Goal: Task Accomplishment & Management: Manage account settings

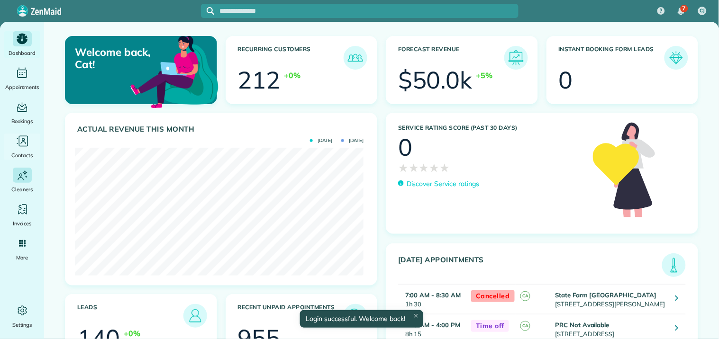
scroll to position [128, 288]
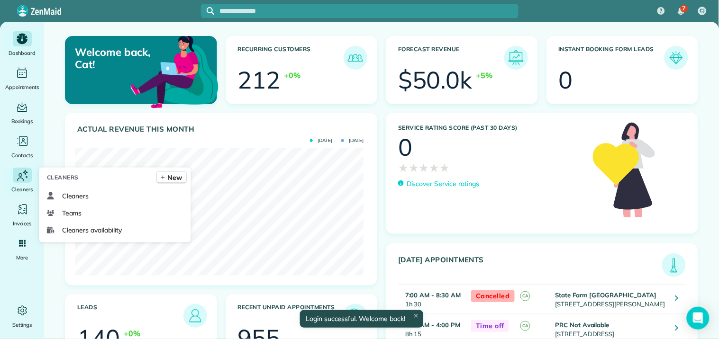
click at [20, 181] on icon "Main" at bounding box center [22, 175] width 14 height 15
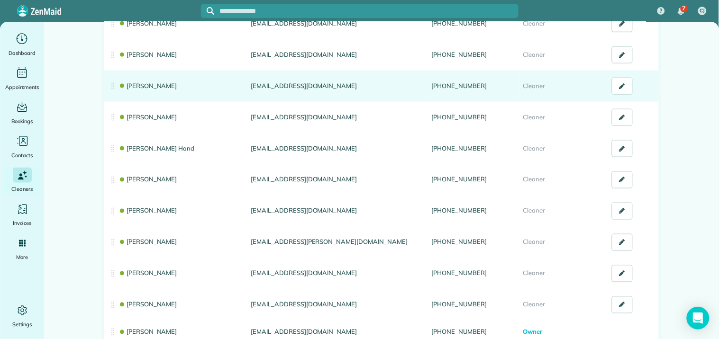
scroll to position [368, 0]
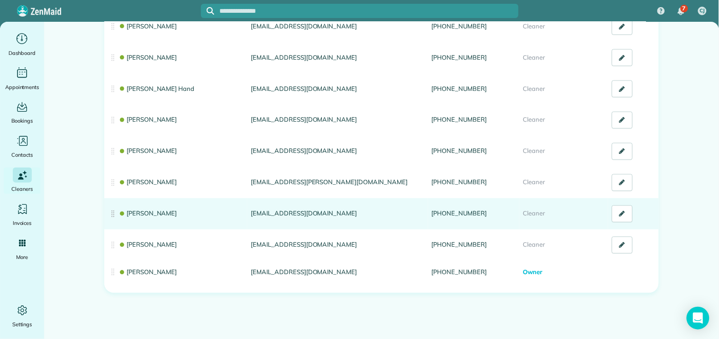
drag, startPoint x: 328, startPoint y: 212, endPoint x: 243, endPoint y: 211, distance: 85.3
click at [243, 211] on tr "Stephanie Allen stephaniera92@gmail.com (470) 249-5142 Cleaner" at bounding box center [381, 213] width 554 height 31
copy tr "stephaniera92@gmail.com"
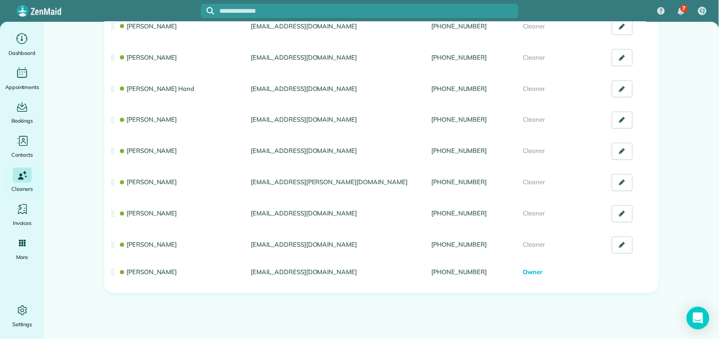
click at [72, 125] on main "All Cleaners & Office Managers (17) NEW! Manage your cleaners availability Your…" at bounding box center [381, 8] width 675 height 709
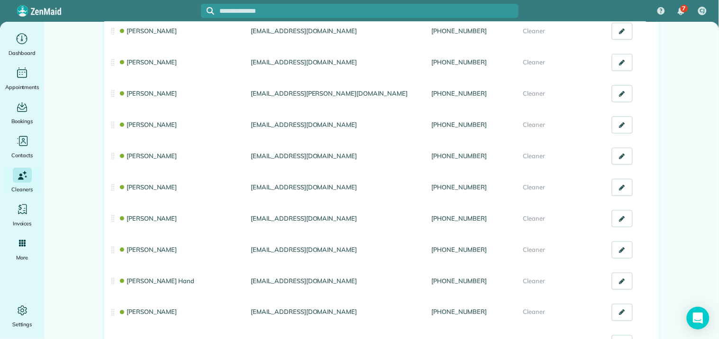
scroll to position [158, 0]
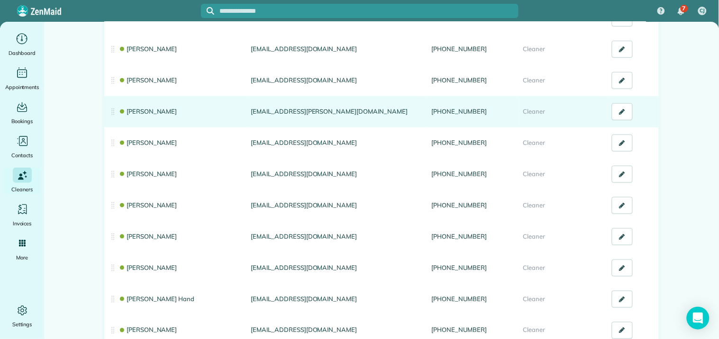
drag, startPoint x: 318, startPoint y: 111, endPoint x: 245, endPoint y: 114, distance: 73.0
click at [247, 114] on td "hoble.laurie@gmail.com" at bounding box center [337, 111] width 180 height 31
copy td "hoble.laurie@gmail.com"
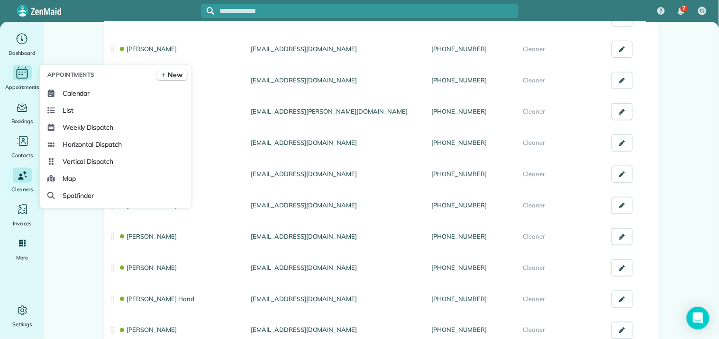
click at [15, 79] on icon "Main" at bounding box center [22, 73] width 15 height 14
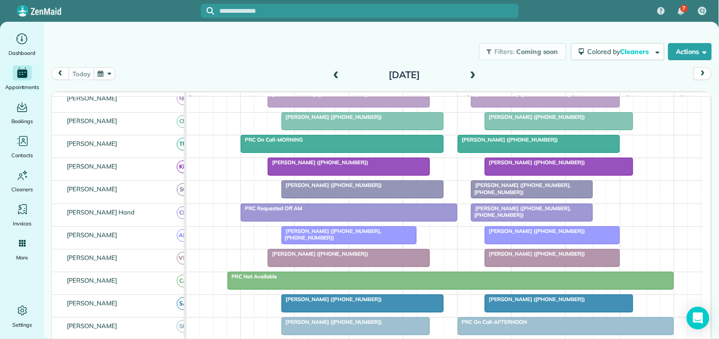
scroll to position [210, 0]
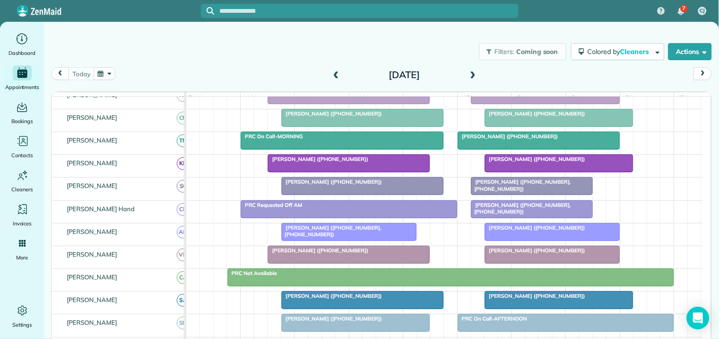
click at [550, 162] on span "[PERSON_NAME] ([PHONE_NUMBER])" at bounding box center [534, 159] width 101 height 7
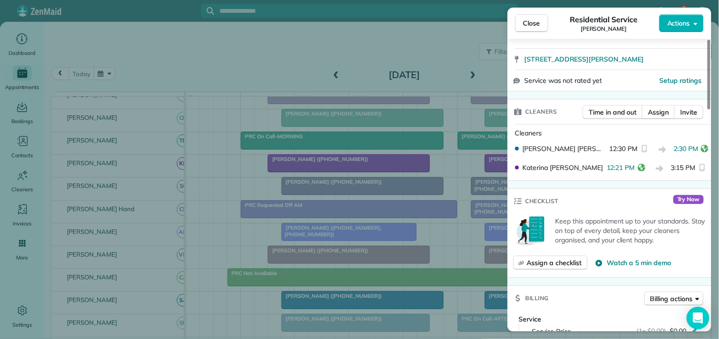
scroll to position [158, 0]
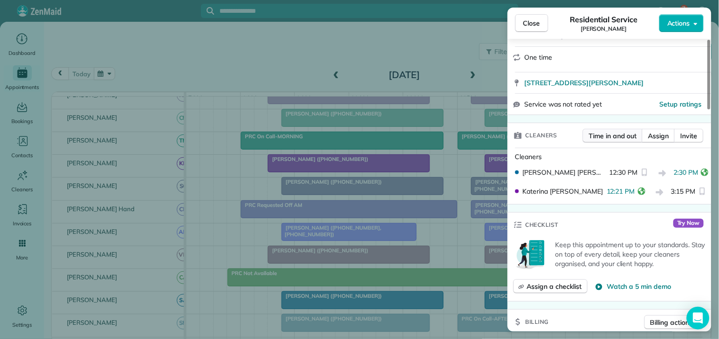
click at [612, 134] on span "Time in and out" at bounding box center [613, 135] width 48 height 9
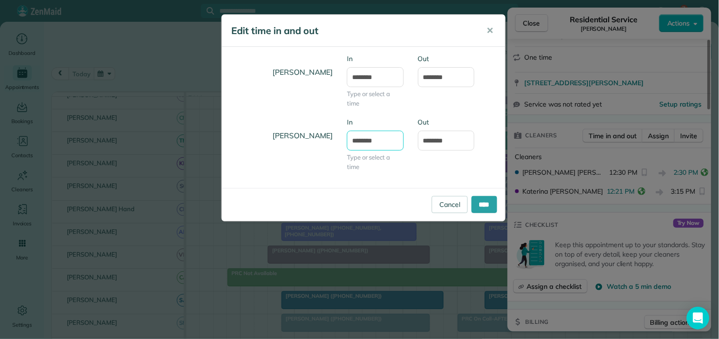
click at [377, 140] on input "********" at bounding box center [375, 141] width 57 height 20
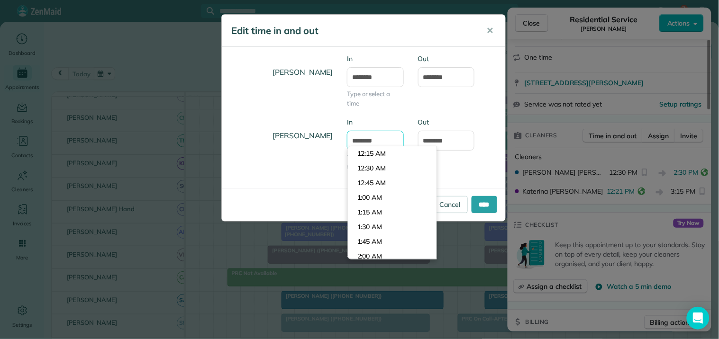
scroll to position [704, 0]
click at [384, 167] on li "12:30 PM" at bounding box center [392, 169] width 89 height 15
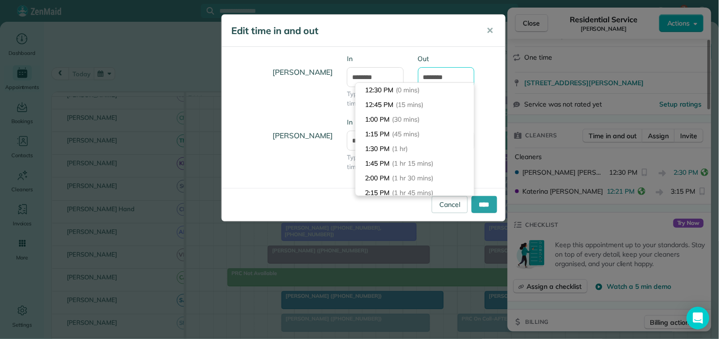
click at [444, 75] on input "*******" at bounding box center [446, 77] width 57 height 20
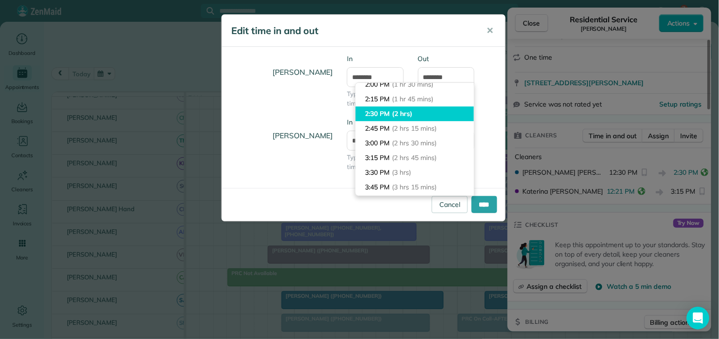
type input "*******"
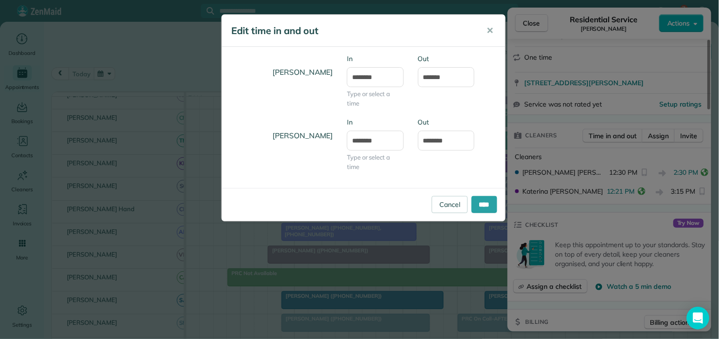
click at [386, 116] on body "7 CJ Dashboard Appointments Bookings Contacts Cleaners Invoices Payroll Reports…" at bounding box center [359, 169] width 719 height 339
click at [487, 201] on input "****" at bounding box center [484, 204] width 26 height 17
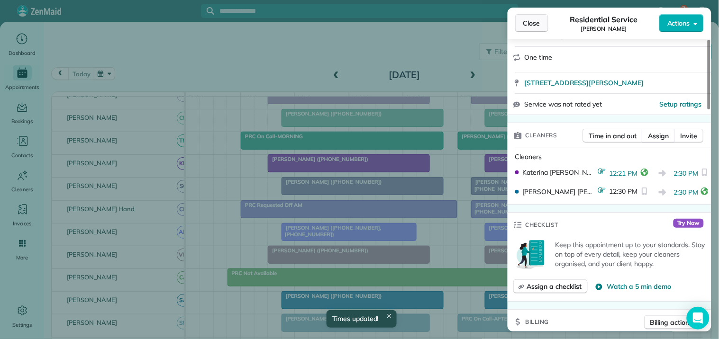
click at [531, 25] on span "Close" at bounding box center [531, 22] width 17 height 9
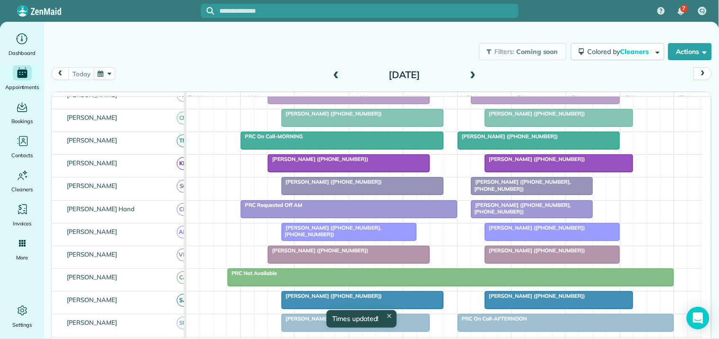
click at [540, 192] on div "[PERSON_NAME] ([PHONE_NUMBER], [PHONE_NUMBER])" at bounding box center [532, 186] width 116 height 14
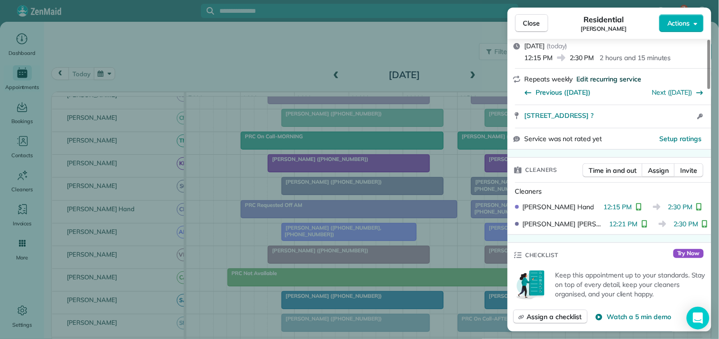
scroll to position [158, 0]
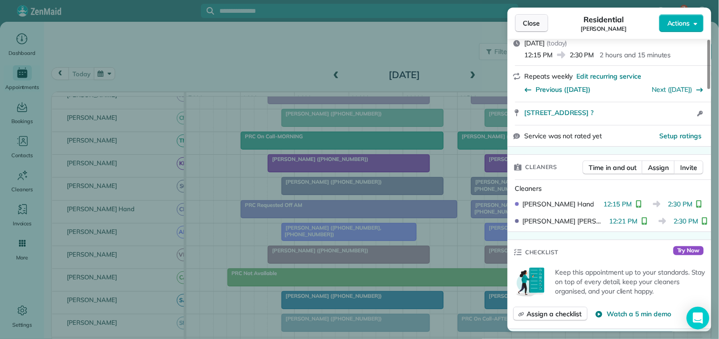
click at [535, 19] on span "Close" at bounding box center [531, 22] width 17 height 9
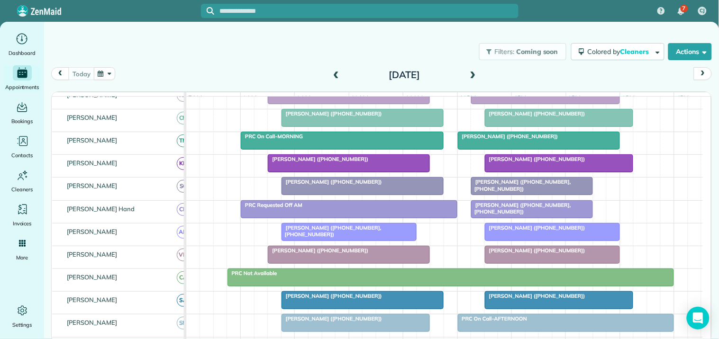
click at [559, 231] on span "[PERSON_NAME] ([PHONE_NUMBER])" at bounding box center [534, 228] width 101 height 7
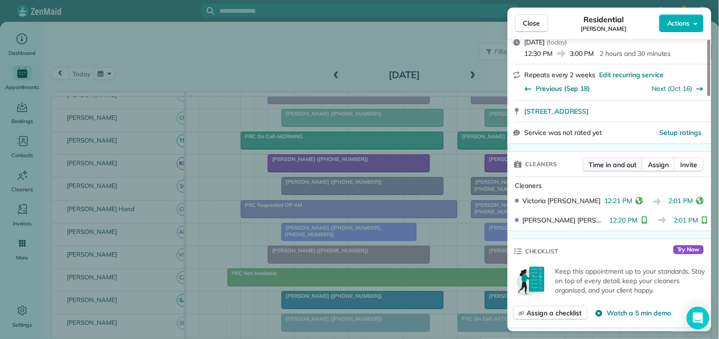
scroll to position [158, 0]
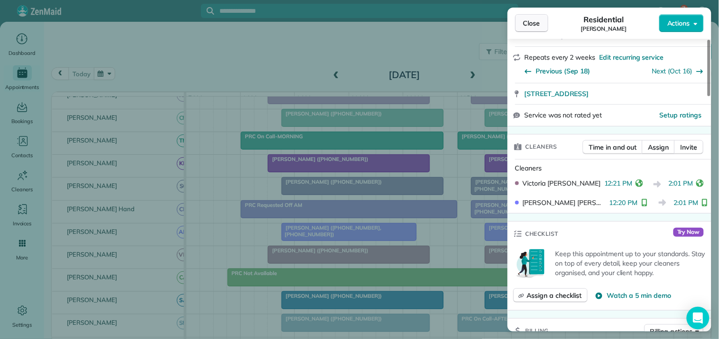
click at [527, 27] on span "Close" at bounding box center [531, 22] width 17 height 9
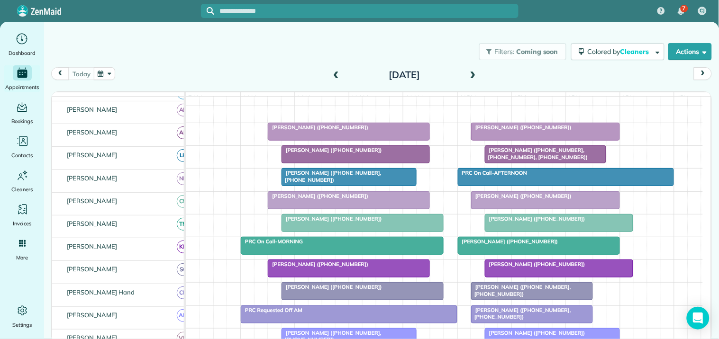
scroll to position [105, 0]
click at [528, 160] on span "[PERSON_NAME] ([PHONE_NUMBER], [PHONE_NUMBER], [PHONE_NUMBER])" at bounding box center [536, 153] width 104 height 13
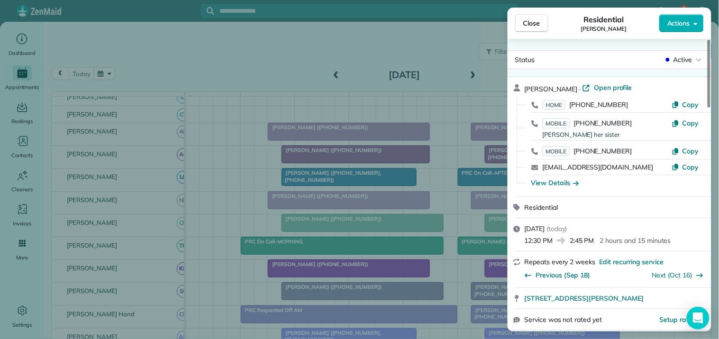
scroll to position [105, 0]
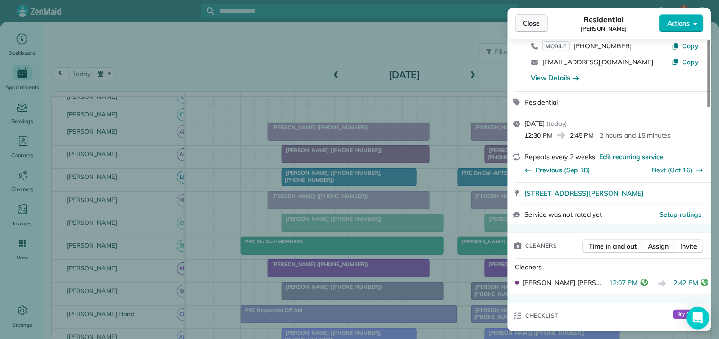
click at [533, 25] on span "Close" at bounding box center [531, 22] width 17 height 9
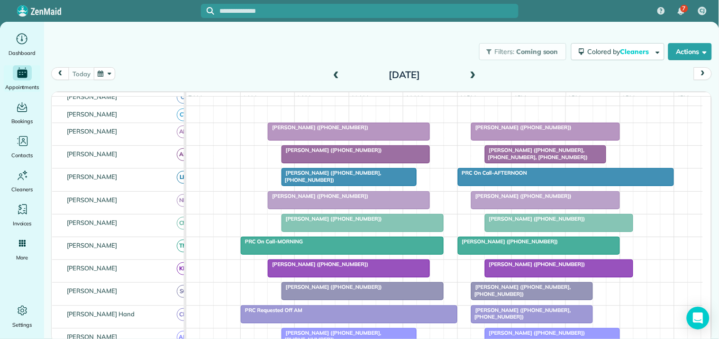
click at [532, 209] on div at bounding box center [545, 200] width 148 height 17
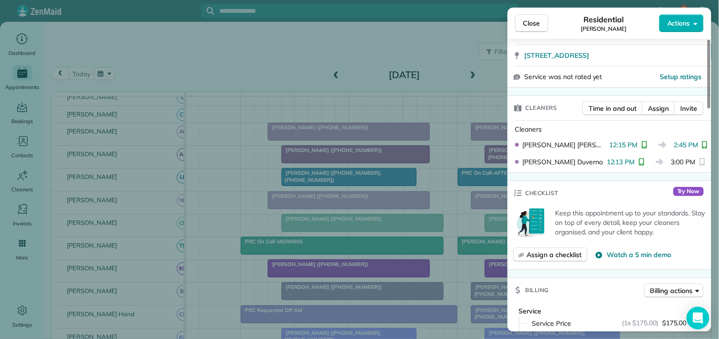
scroll to position [210, 0]
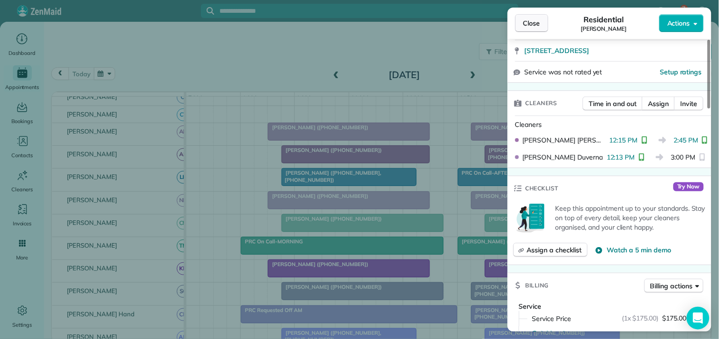
click at [533, 25] on span "Close" at bounding box center [531, 22] width 17 height 9
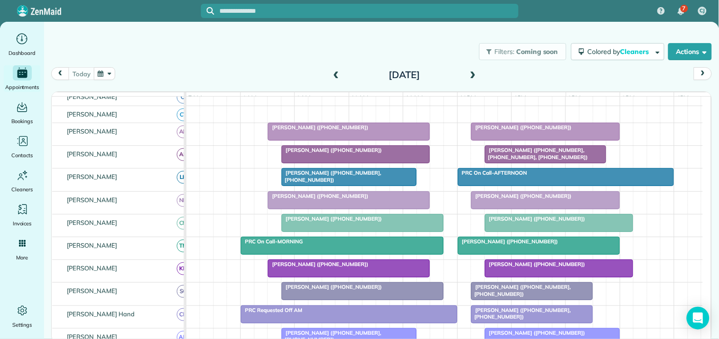
click at [320, 48] on div "Filters: Coming soon Colored by Cleaners Color by Cleaner Color by Team Color b…" at bounding box center [381, 51] width 675 height 31
click at [549, 230] on div at bounding box center [559, 223] width 148 height 17
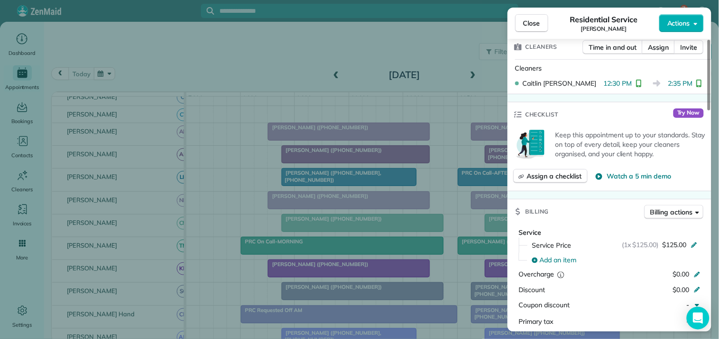
scroll to position [263, 0]
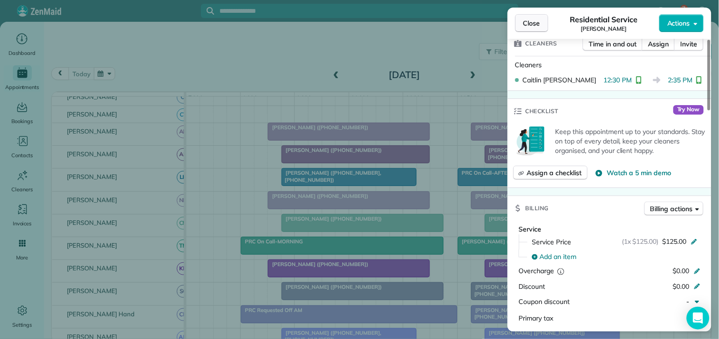
click at [527, 25] on span "Close" at bounding box center [531, 22] width 17 height 9
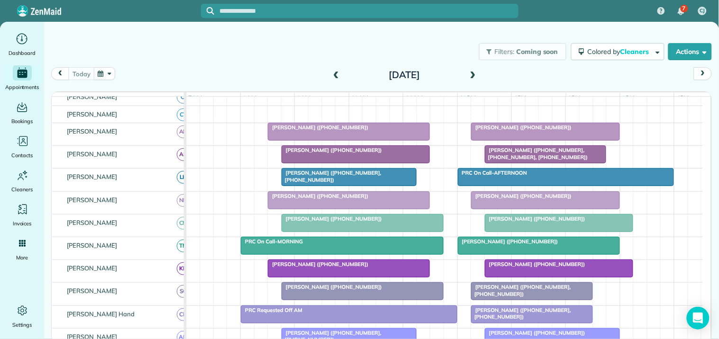
click at [555, 222] on span "[PERSON_NAME] ([PHONE_NUMBER])" at bounding box center [534, 219] width 101 height 7
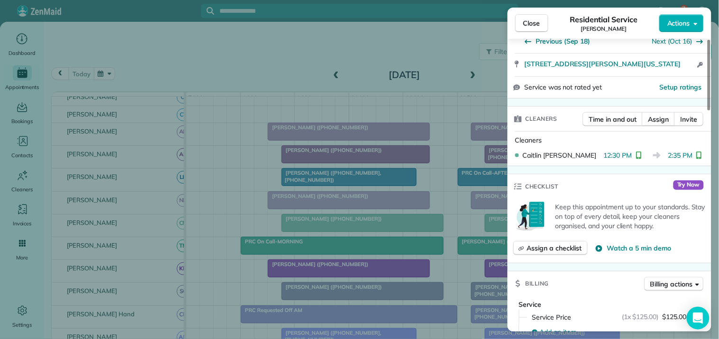
scroll to position [210, 0]
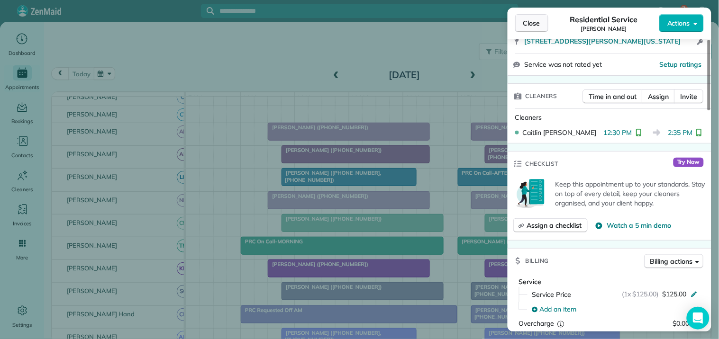
click at [536, 22] on span "Close" at bounding box center [531, 22] width 17 height 9
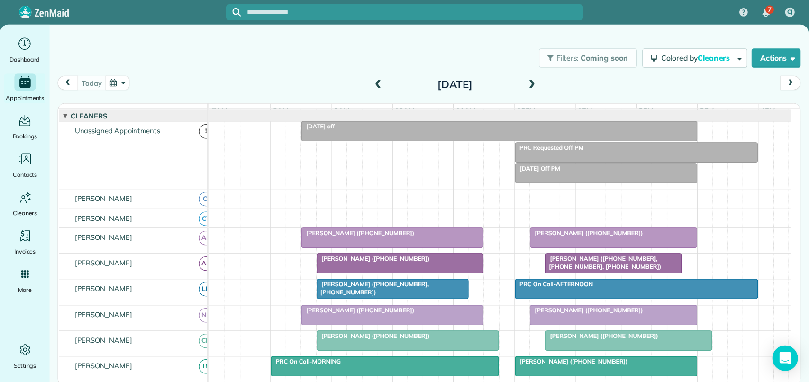
scroll to position [26, 0]
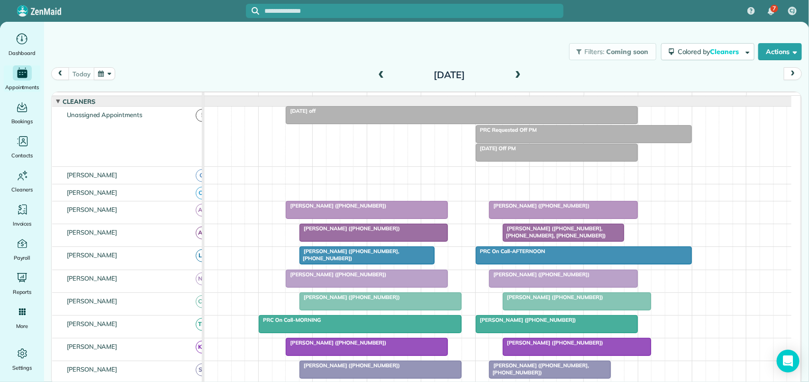
click at [561, 209] on span "[PERSON_NAME] ([PHONE_NUMBER])" at bounding box center [538, 205] width 101 height 7
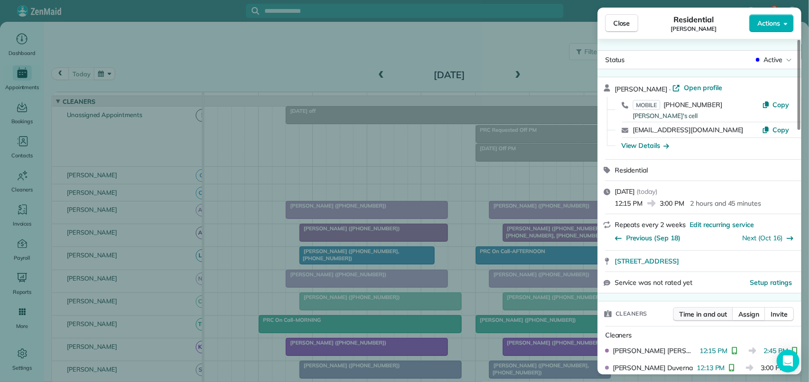
click at [707, 315] on span "Time in and out" at bounding box center [703, 313] width 48 height 9
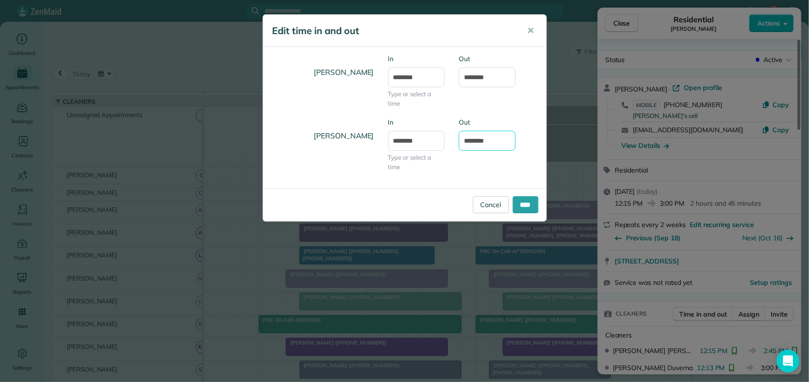
click at [482, 146] on body "7 CJ Dashboard Appointments Bookings Contacts Cleaners Invoices Payroll Reports…" at bounding box center [404, 191] width 809 height 382
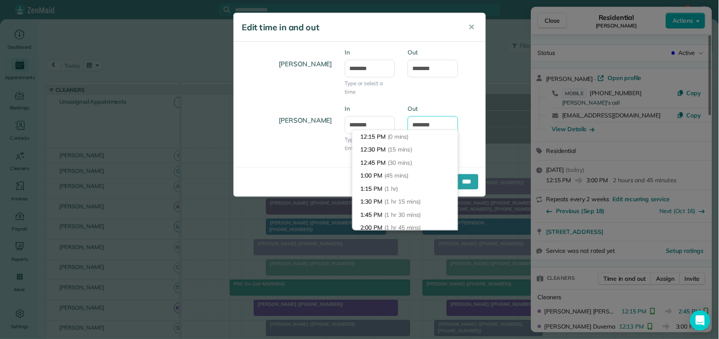
scroll to position [147, 0]
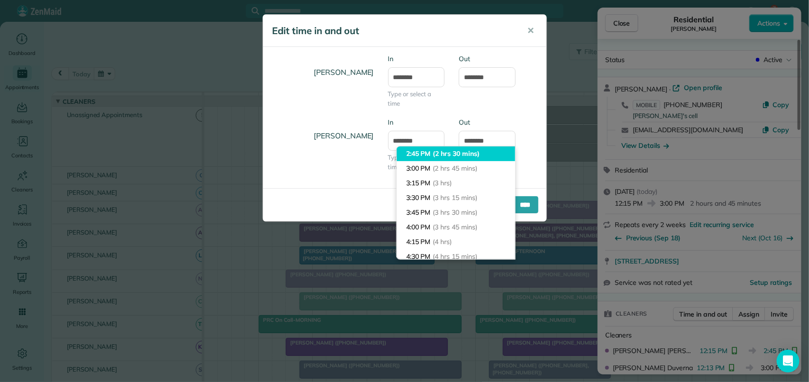
type input "*******"
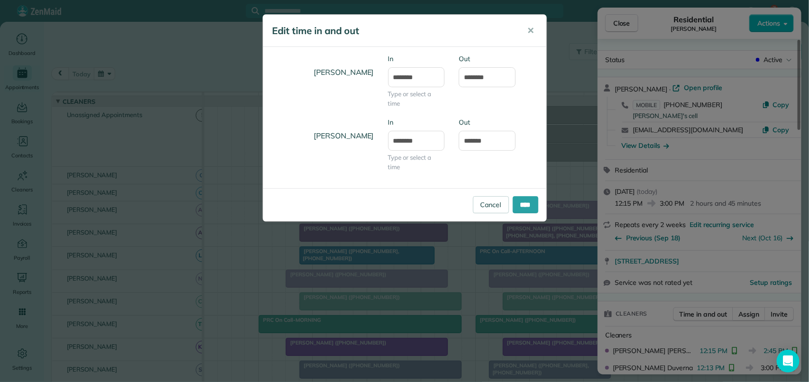
click at [464, 153] on body "7 CJ Dashboard Appointments Bookings Contacts Cleaners Invoices Payroll Reports…" at bounding box center [404, 191] width 809 height 382
click at [525, 201] on input "****" at bounding box center [526, 204] width 26 height 17
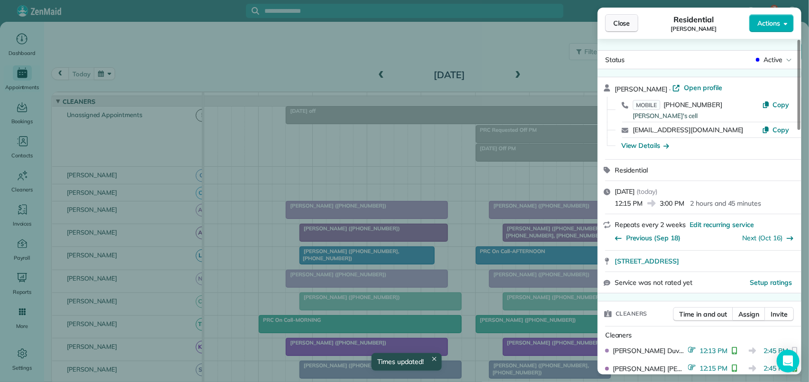
click at [629, 25] on span "Close" at bounding box center [621, 22] width 17 height 9
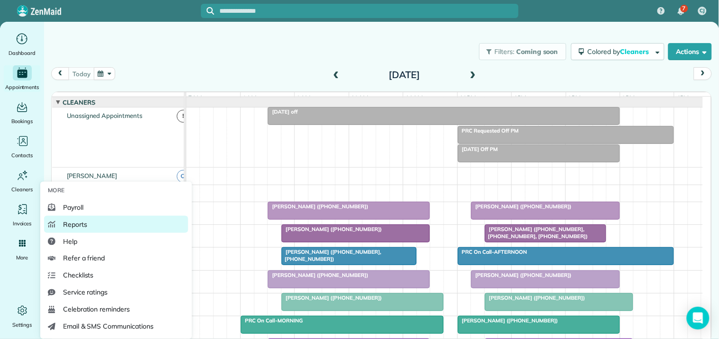
click at [82, 220] on span "Reports" at bounding box center [75, 224] width 24 height 9
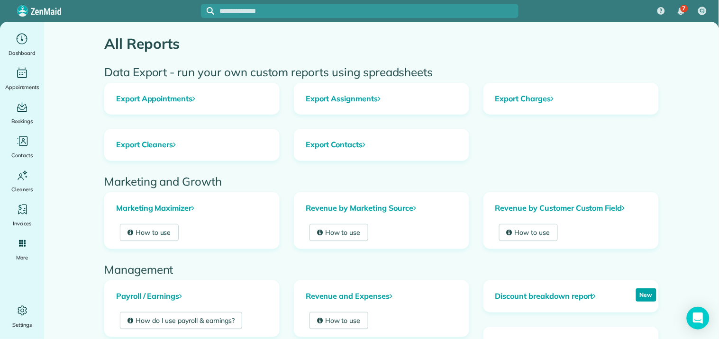
scroll to position [294, 0]
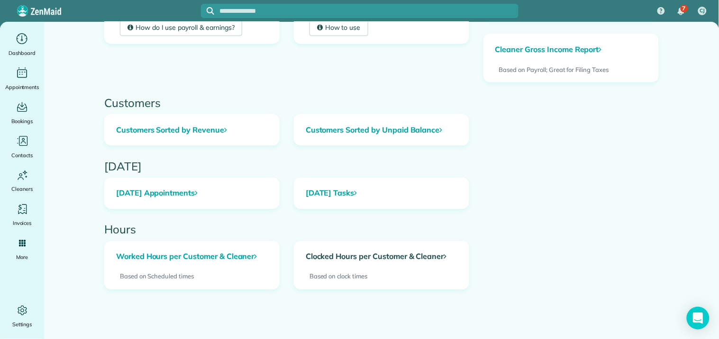
click at [358, 257] on link "Clocked Hours per Customer & Cleaner" at bounding box center [381, 257] width 174 height 31
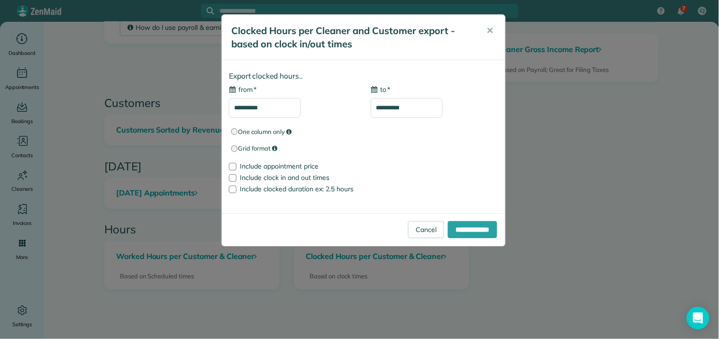
type input "**********"
click at [264, 108] on input "**********" at bounding box center [265, 108] width 72 height 20
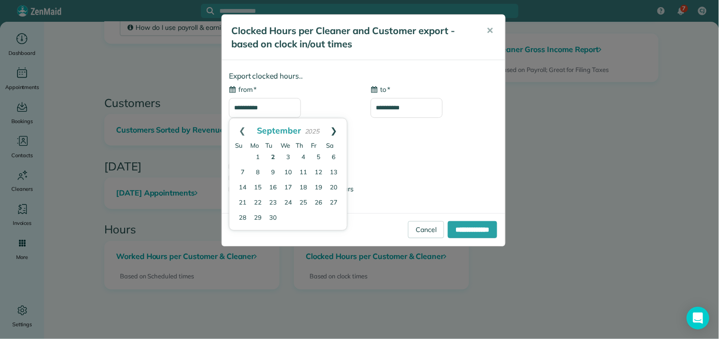
click at [336, 128] on link "Next" at bounding box center [334, 130] width 26 height 24
click at [302, 155] on link "2" at bounding box center [303, 157] width 13 height 13
type input "**********"
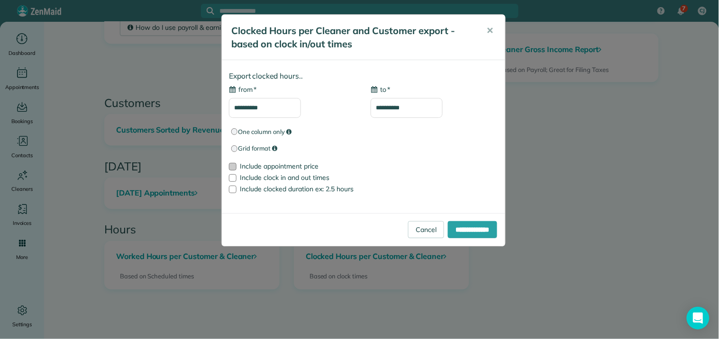
click at [234, 167] on div at bounding box center [233, 167] width 8 height 8
click at [466, 228] on input "**********" at bounding box center [472, 229] width 49 height 17
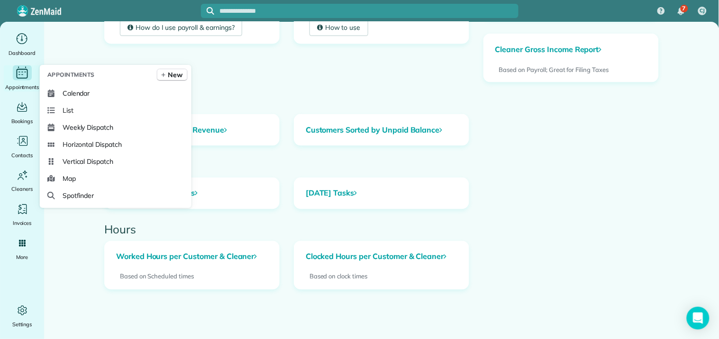
click at [31, 80] on div "Appointments" at bounding box center [22, 78] width 38 height 27
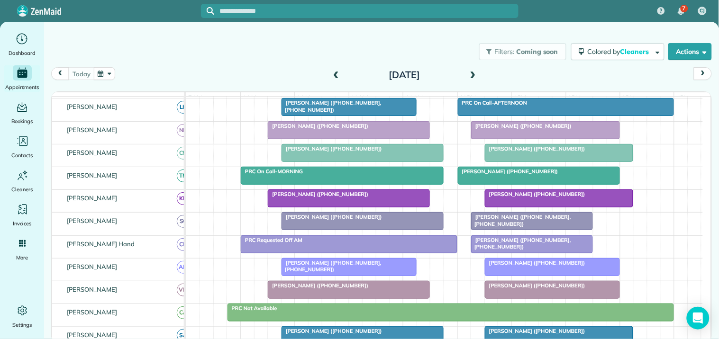
scroll to position [210, 0]
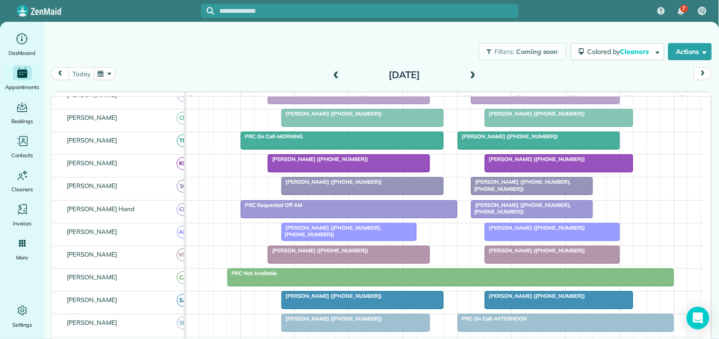
click at [474, 73] on span at bounding box center [473, 75] width 10 height 9
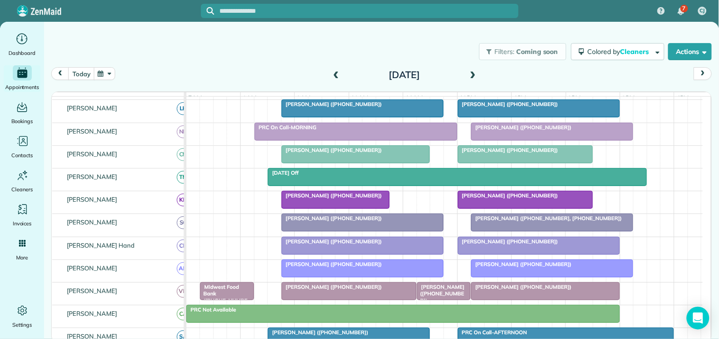
scroll to position [158, 0]
